Goal: Check status: Check status

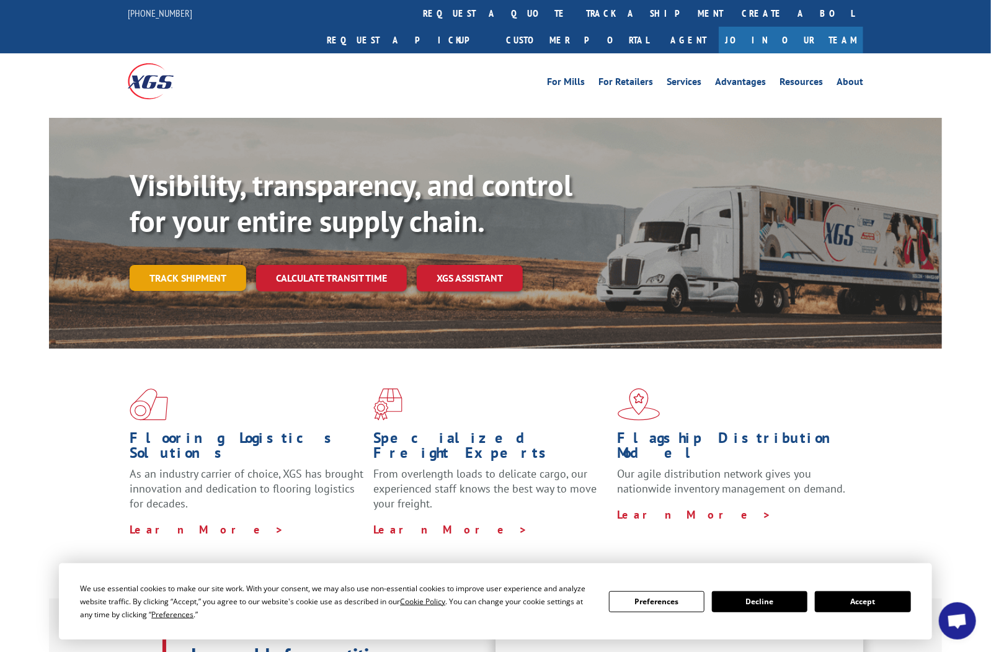
click at [206, 265] on link "Track shipment" at bounding box center [188, 278] width 117 height 26
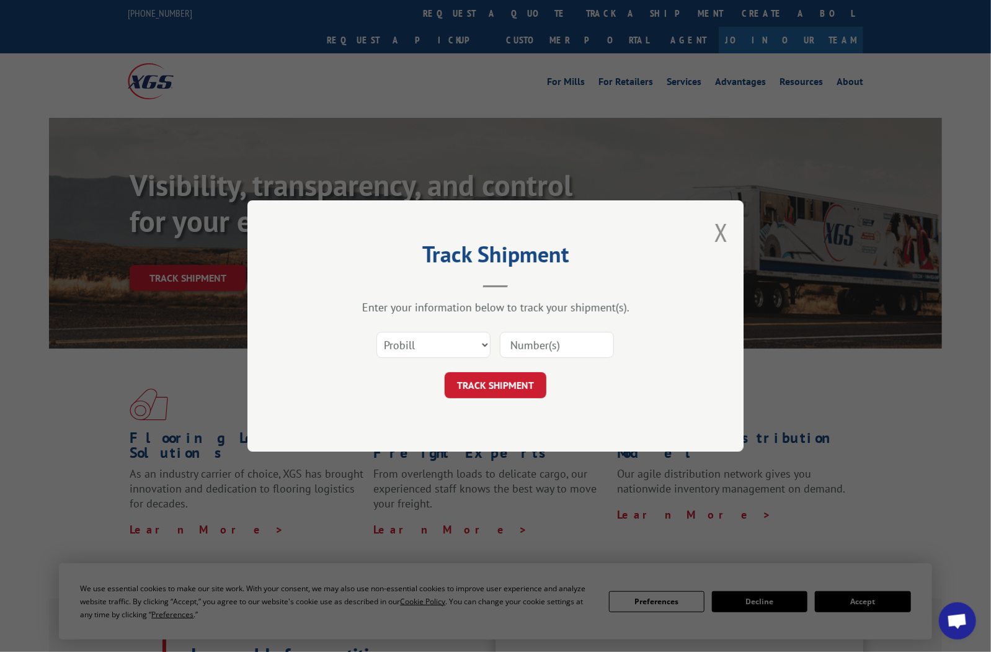
click at [522, 345] on input at bounding box center [557, 345] width 114 height 26
type input "4019590"
click button "TRACK SHIPMENT" at bounding box center [496, 385] width 102 height 26
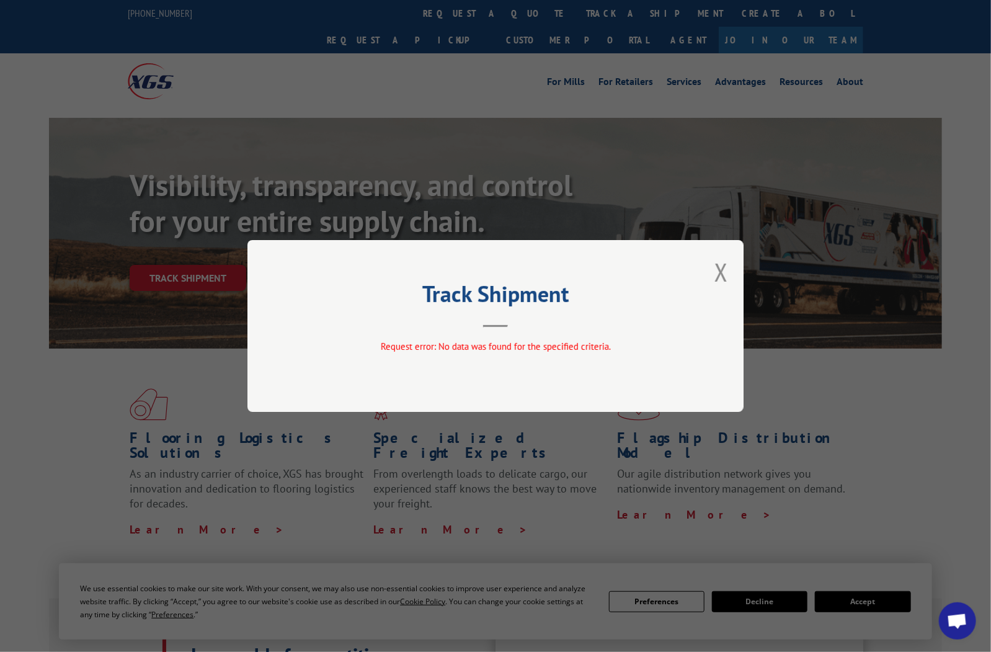
click at [726, 268] on button "Close modal" at bounding box center [722, 272] width 14 height 33
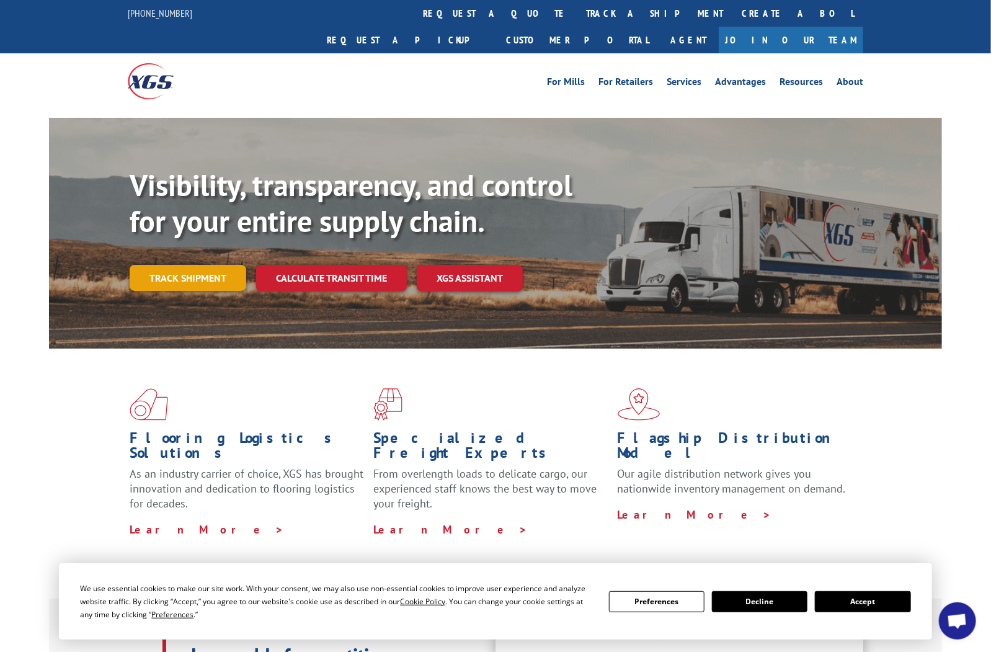
click at [199, 265] on link "Track shipment" at bounding box center [188, 278] width 117 height 26
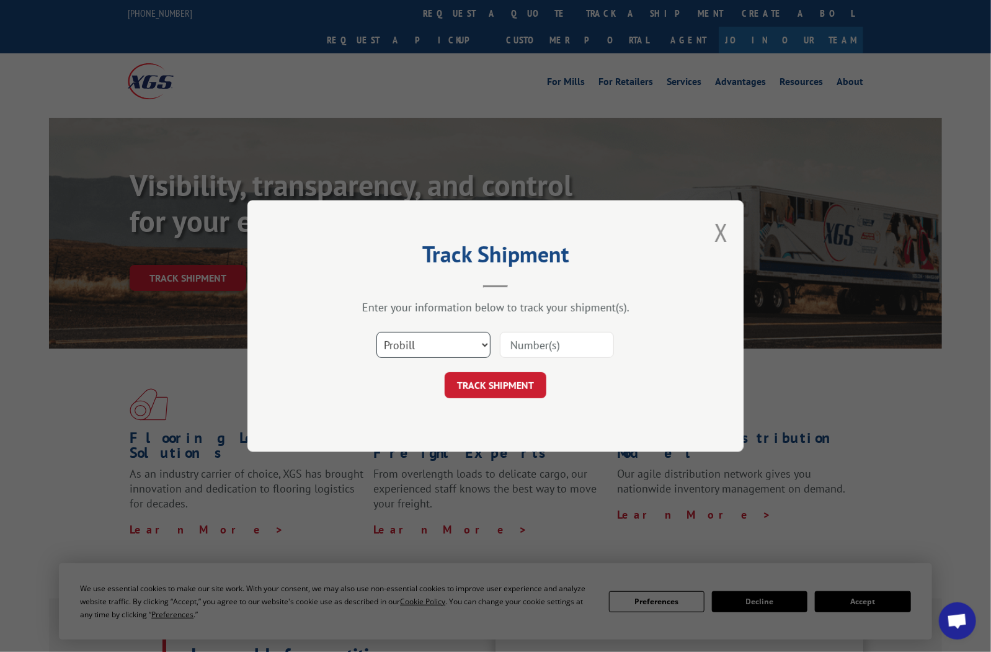
click at [485, 343] on select "Select category... Probill BOL PO" at bounding box center [433, 345] width 114 height 26
select select "bol"
click at [376, 332] on select "Select category... Probill BOL PO" at bounding box center [433, 345] width 114 height 26
click at [519, 347] on input at bounding box center [557, 345] width 114 height 26
type input "4019590"
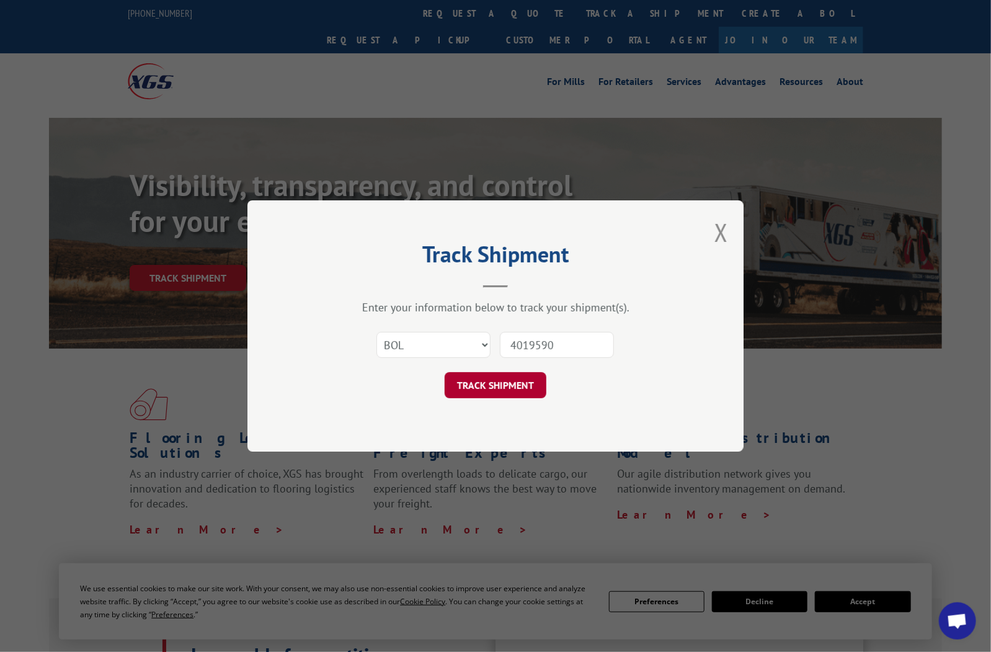
click at [514, 383] on button "TRACK SHIPMENT" at bounding box center [496, 385] width 102 height 26
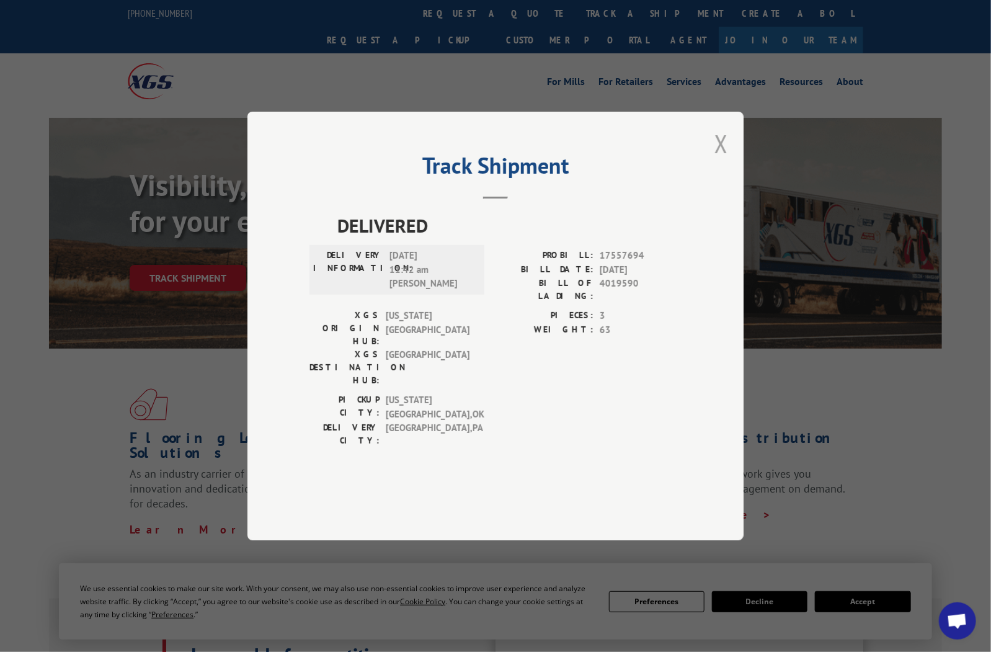
click at [721, 160] on button "Close modal" at bounding box center [722, 143] width 14 height 33
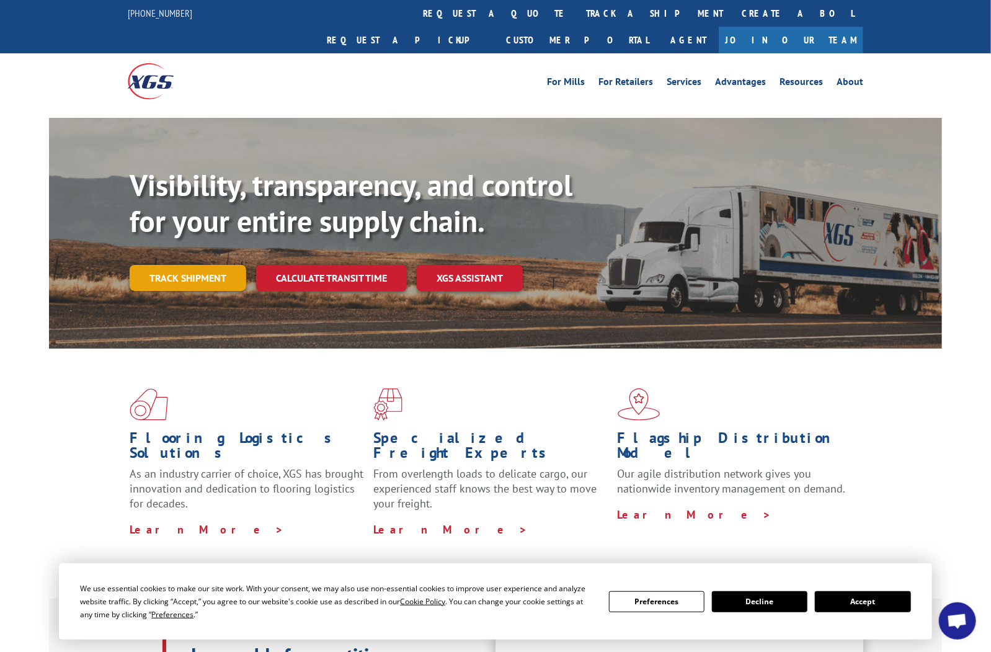
click at [191, 265] on link "Track shipment" at bounding box center [188, 278] width 117 height 26
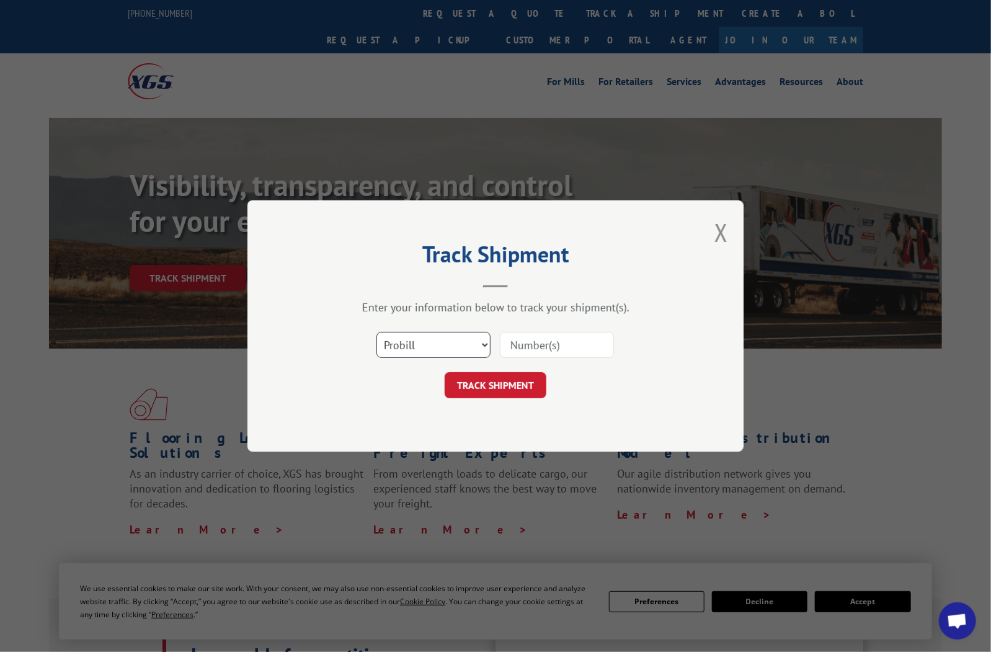
click at [486, 344] on select "Select category... Probill BOL PO" at bounding box center [433, 345] width 114 height 26
select select "bol"
click at [376, 332] on select "Select category... Probill BOL PO" at bounding box center [433, 345] width 114 height 26
click at [527, 344] on input at bounding box center [557, 345] width 114 height 26
type input "4019591"
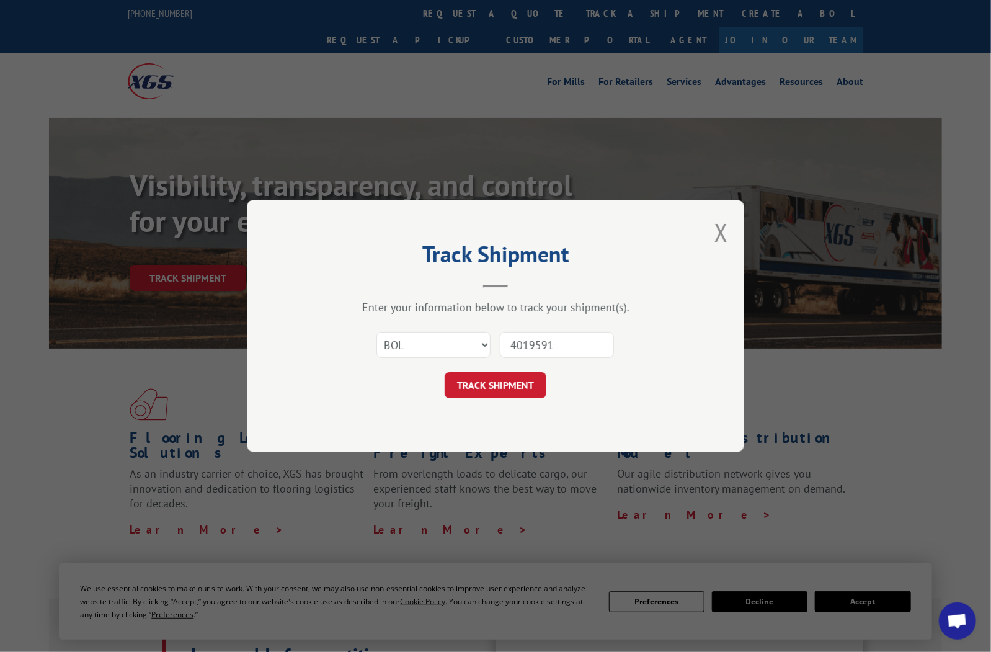
click button "TRACK SHIPMENT" at bounding box center [496, 385] width 102 height 26
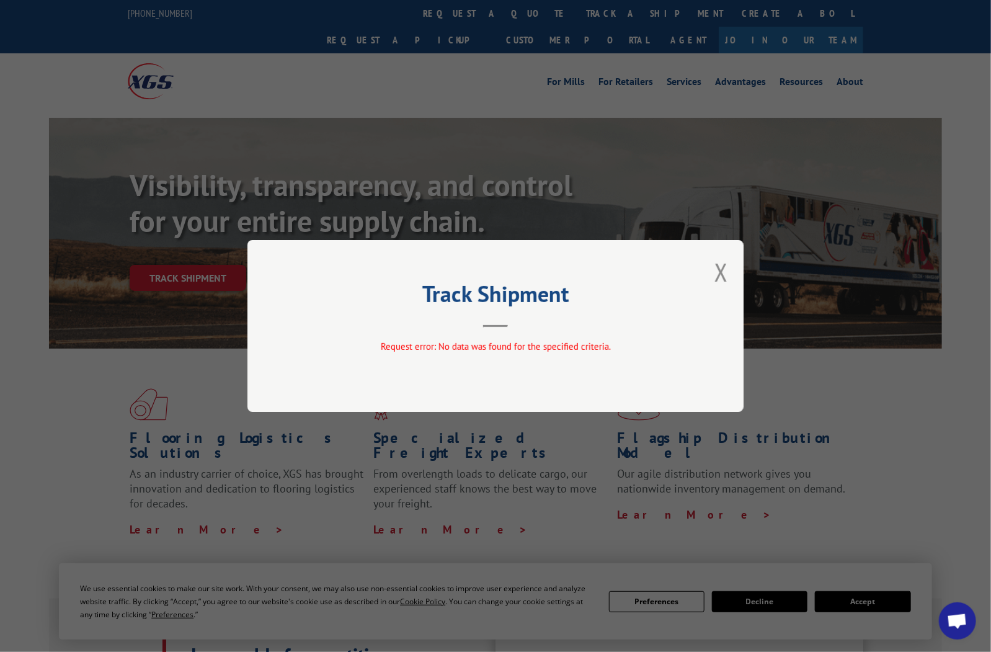
click at [718, 271] on button "Close modal" at bounding box center [722, 272] width 14 height 33
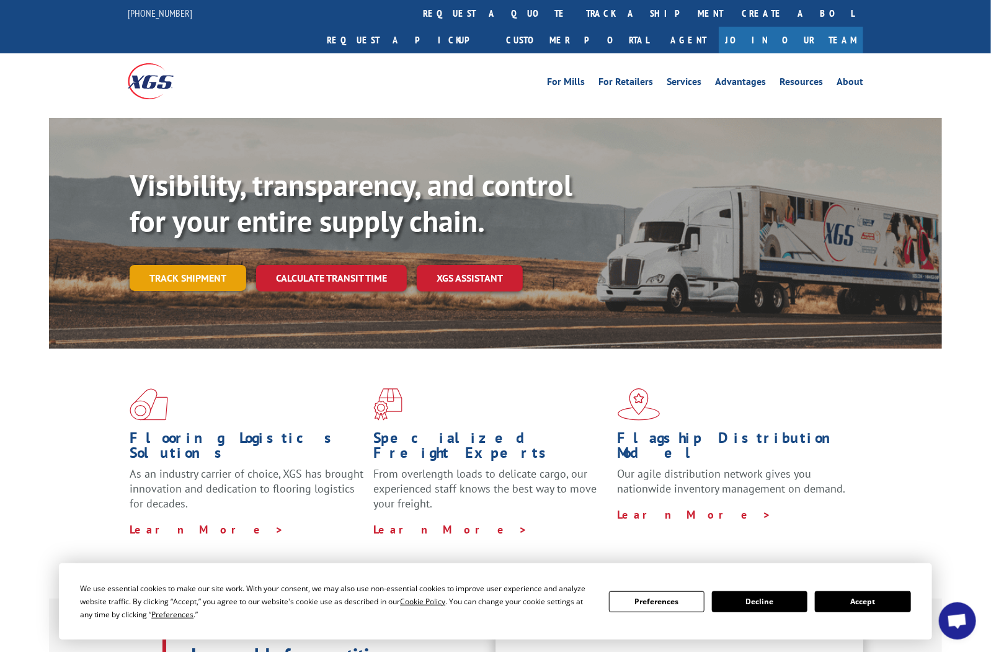
click at [211, 265] on link "Track shipment" at bounding box center [188, 278] width 117 height 26
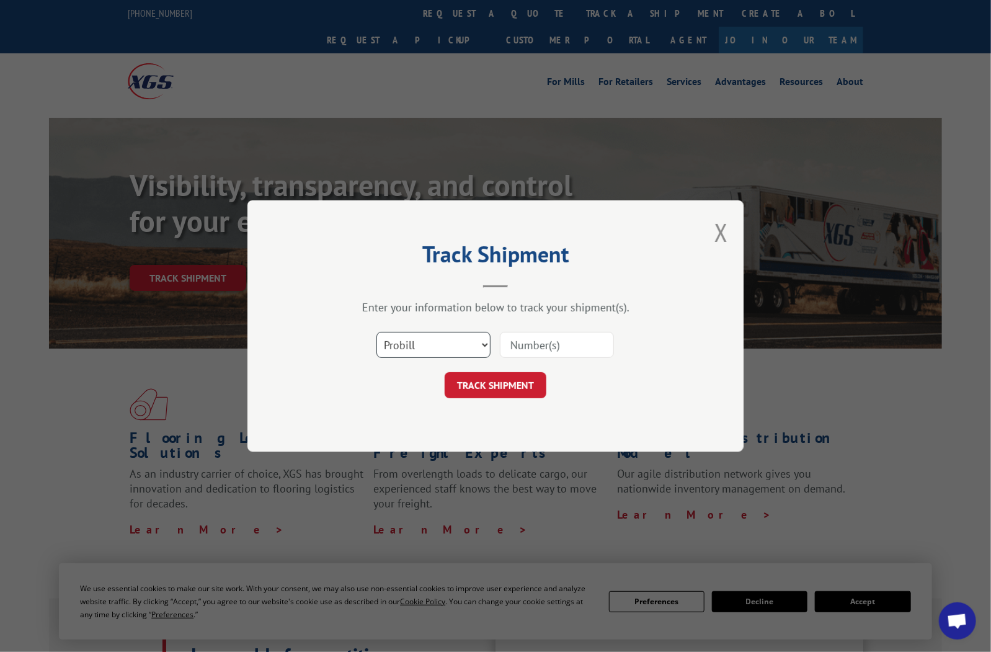
click at [483, 342] on select "Select category... Probill BOL PO" at bounding box center [433, 345] width 114 height 26
select select "po"
click at [376, 332] on select "Select category... Probill BOL PO" at bounding box center [433, 345] width 114 height 26
click at [519, 343] on input at bounding box center [557, 345] width 114 height 26
click at [574, 347] on input at bounding box center [557, 345] width 114 height 26
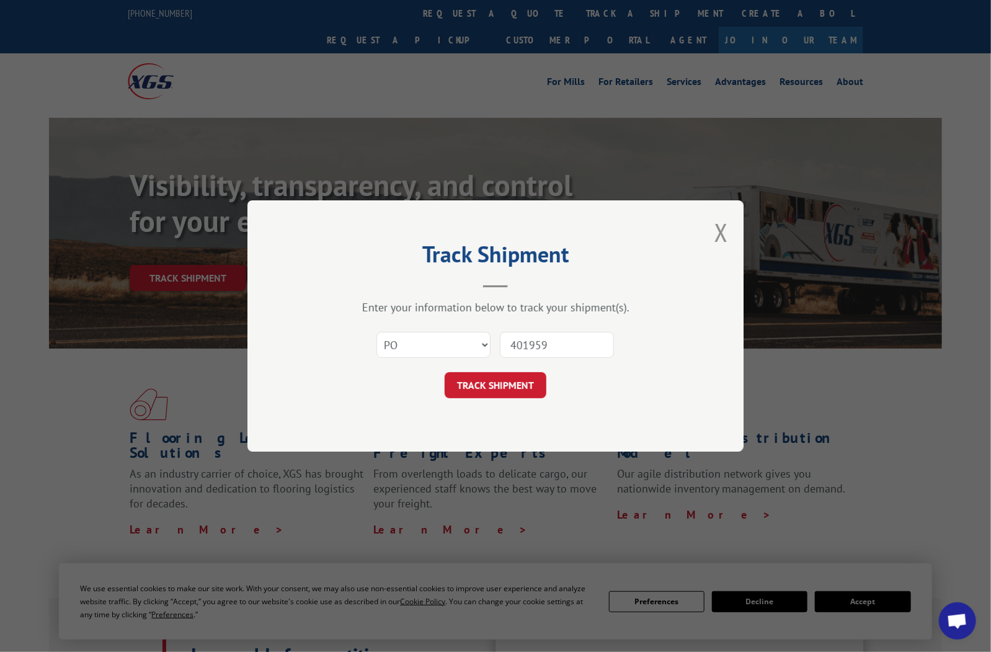
type input "4019590"
click button "TRACK SHIPMENT" at bounding box center [496, 385] width 102 height 26
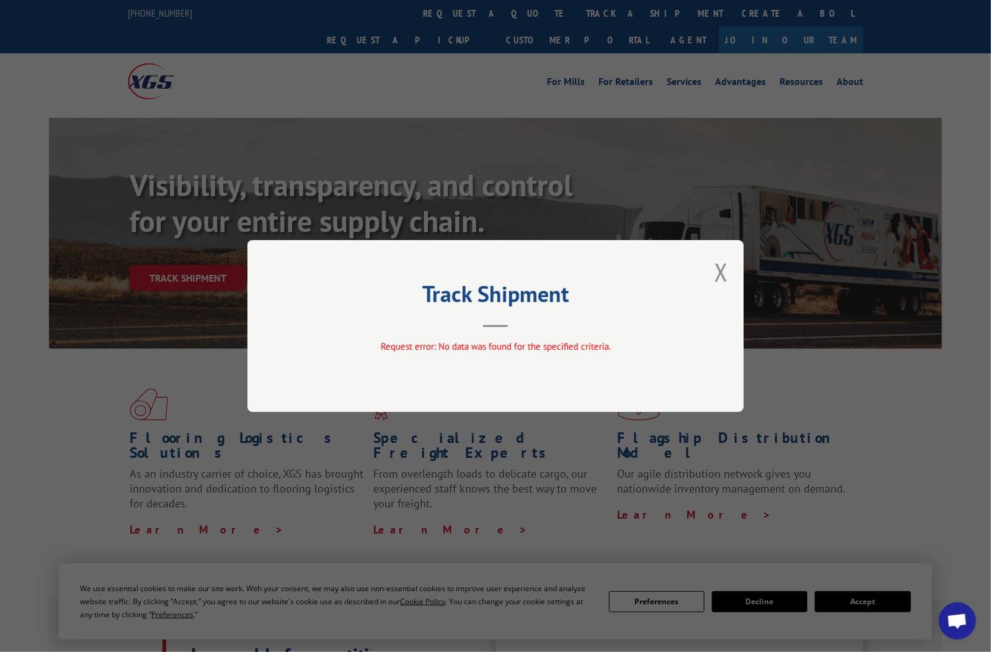
click at [720, 270] on button "Close modal" at bounding box center [722, 272] width 14 height 33
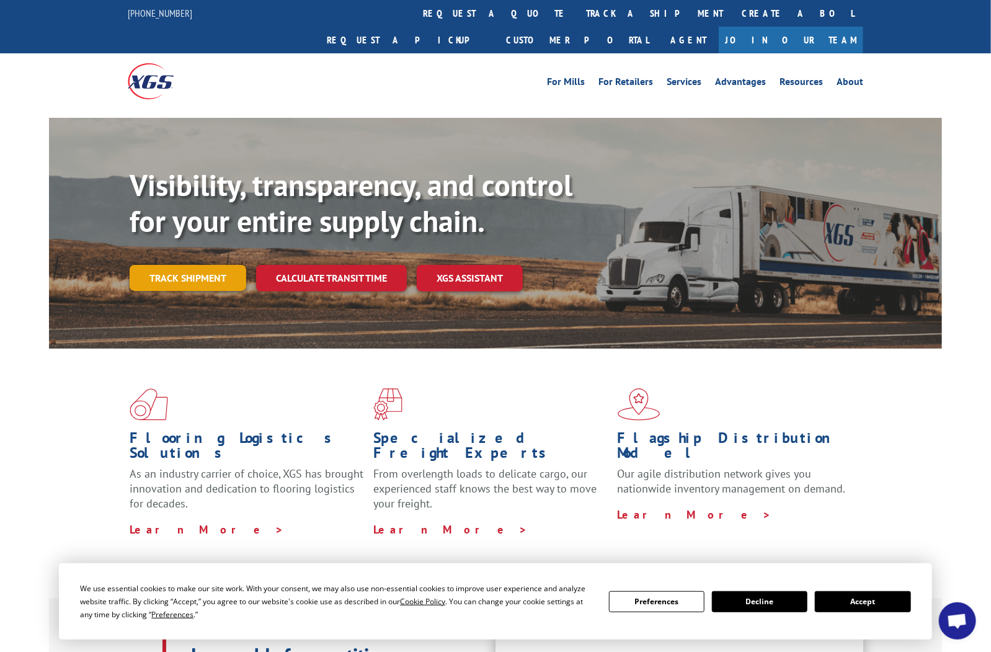
click at [226, 265] on link "Track shipment" at bounding box center [188, 278] width 117 height 26
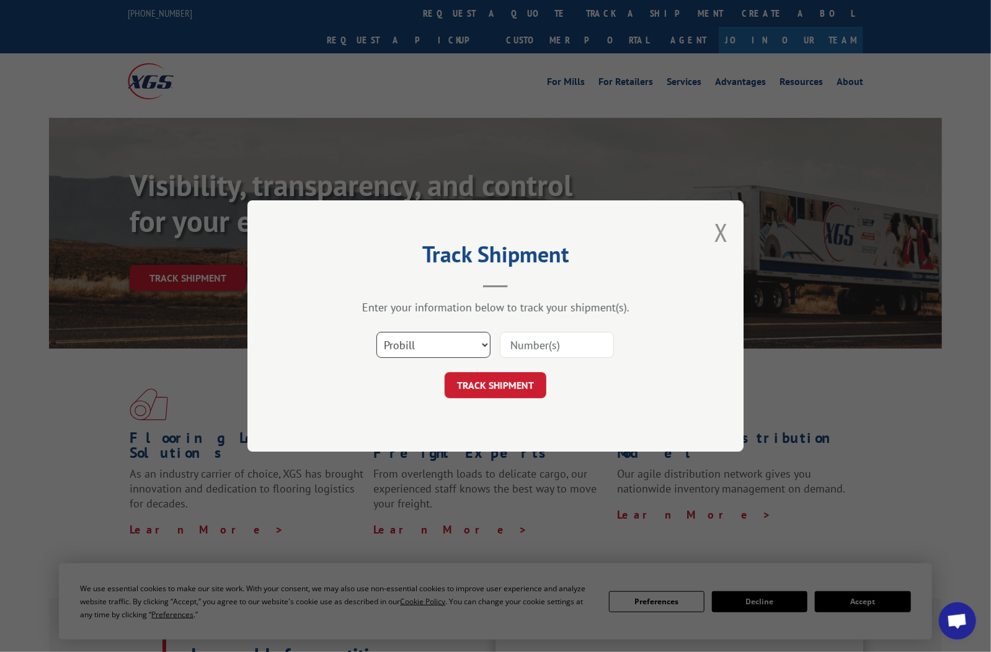
click at [480, 341] on select "Select category... Probill BOL PO" at bounding box center [433, 345] width 114 height 26
select select "po"
click at [376, 332] on select "Select category... Probill BOL PO" at bounding box center [433, 345] width 114 height 26
click at [558, 345] on input at bounding box center [557, 345] width 114 height 26
type input "4019590"
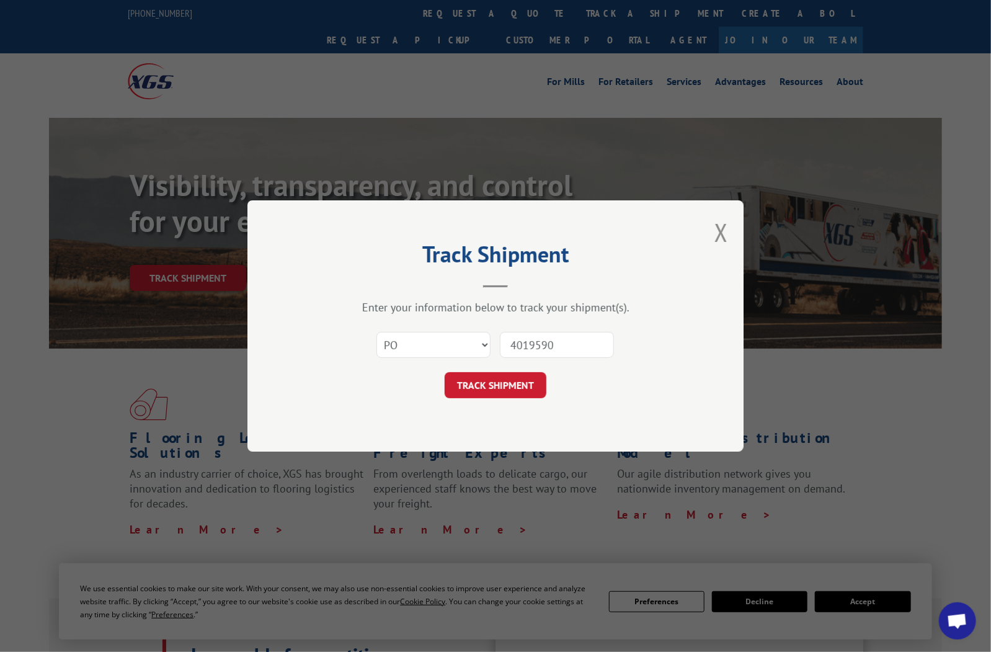
click button "TRACK SHIPMENT" at bounding box center [496, 385] width 102 height 26
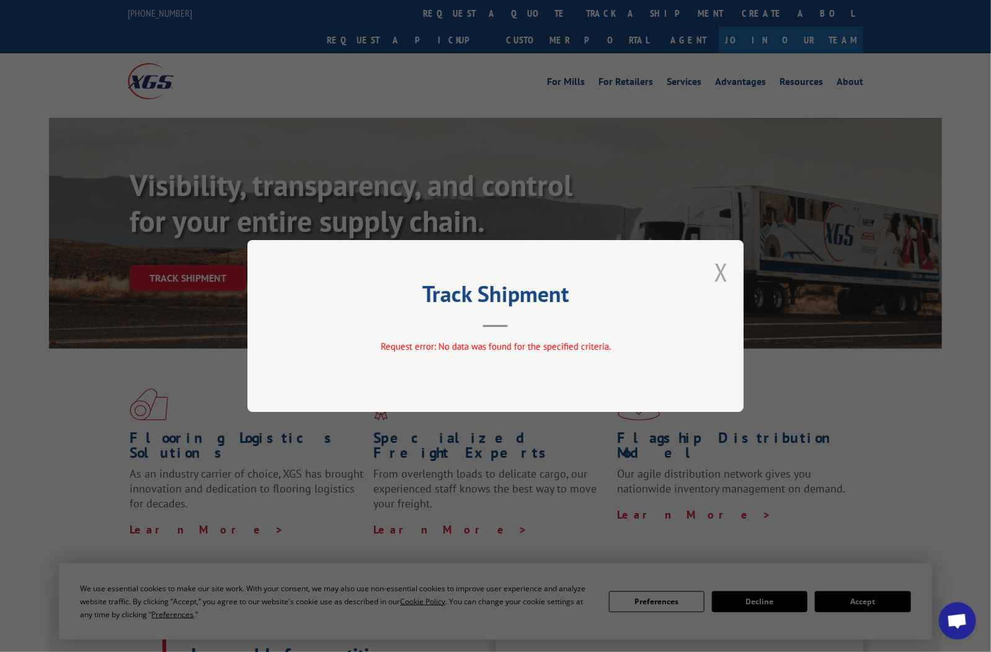
click at [723, 275] on button "Close modal" at bounding box center [722, 272] width 14 height 33
